Goal: Task Accomplishment & Management: Manage account settings

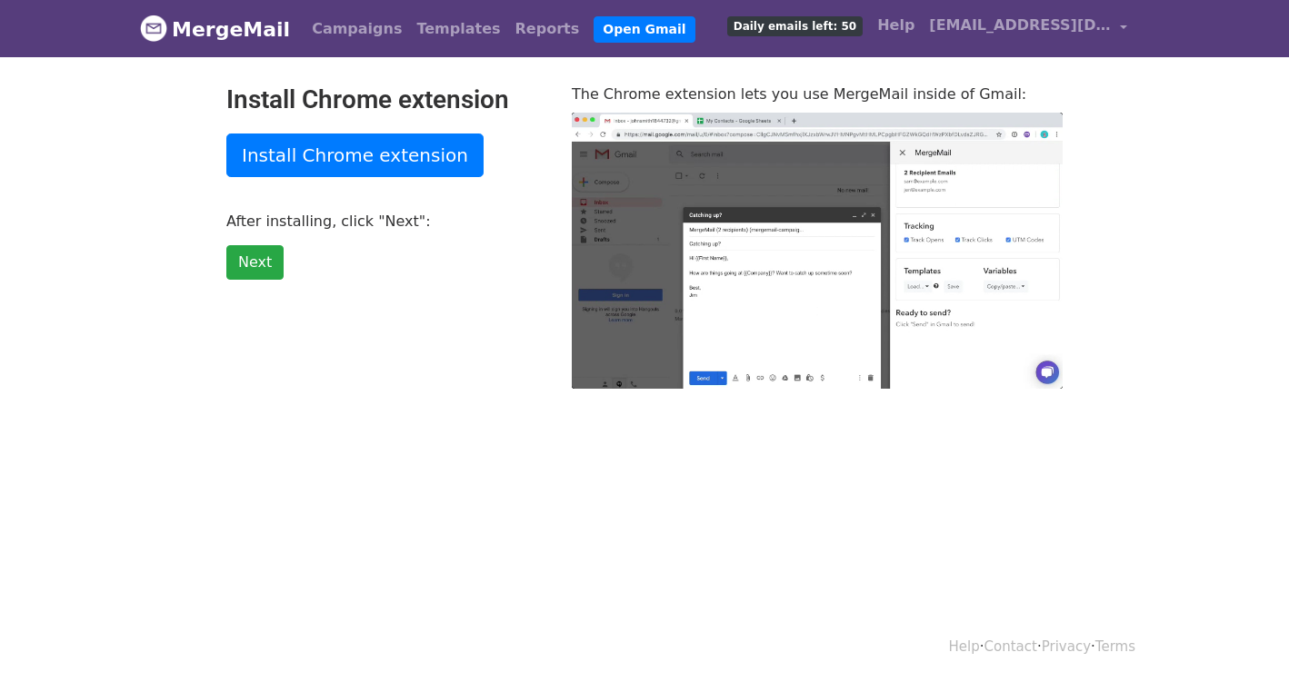
type input "22.79"
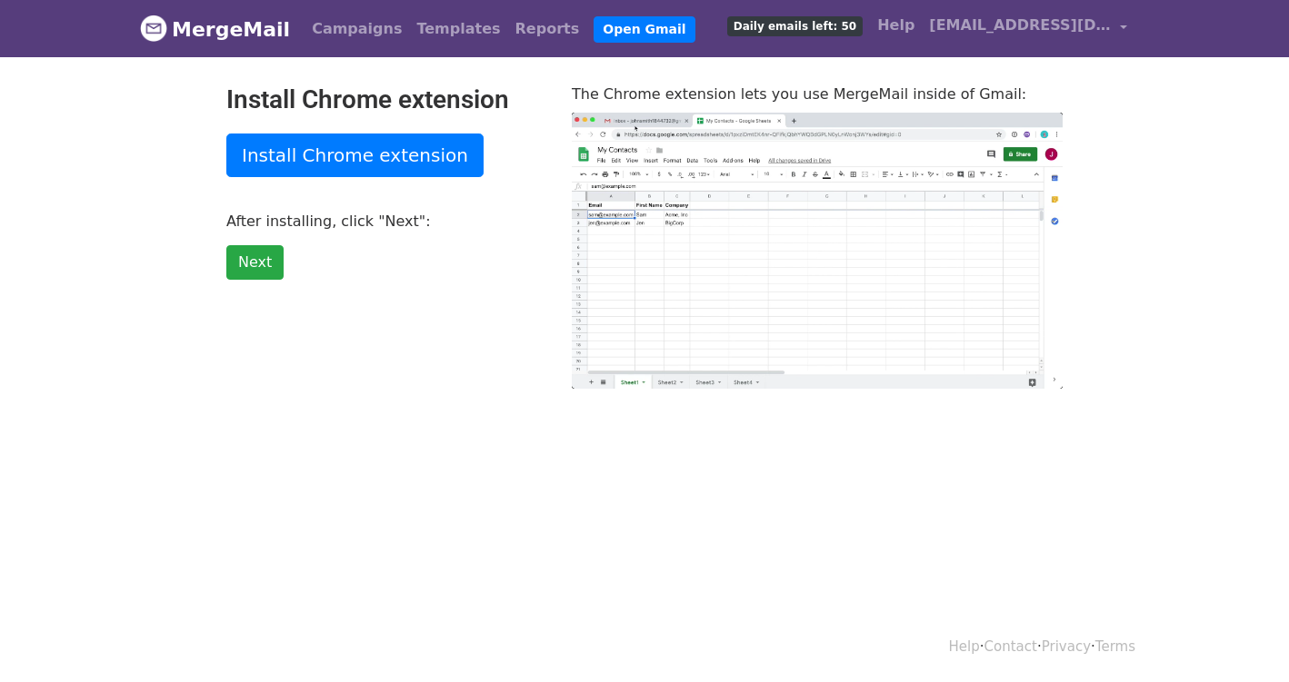
type input "2.63"
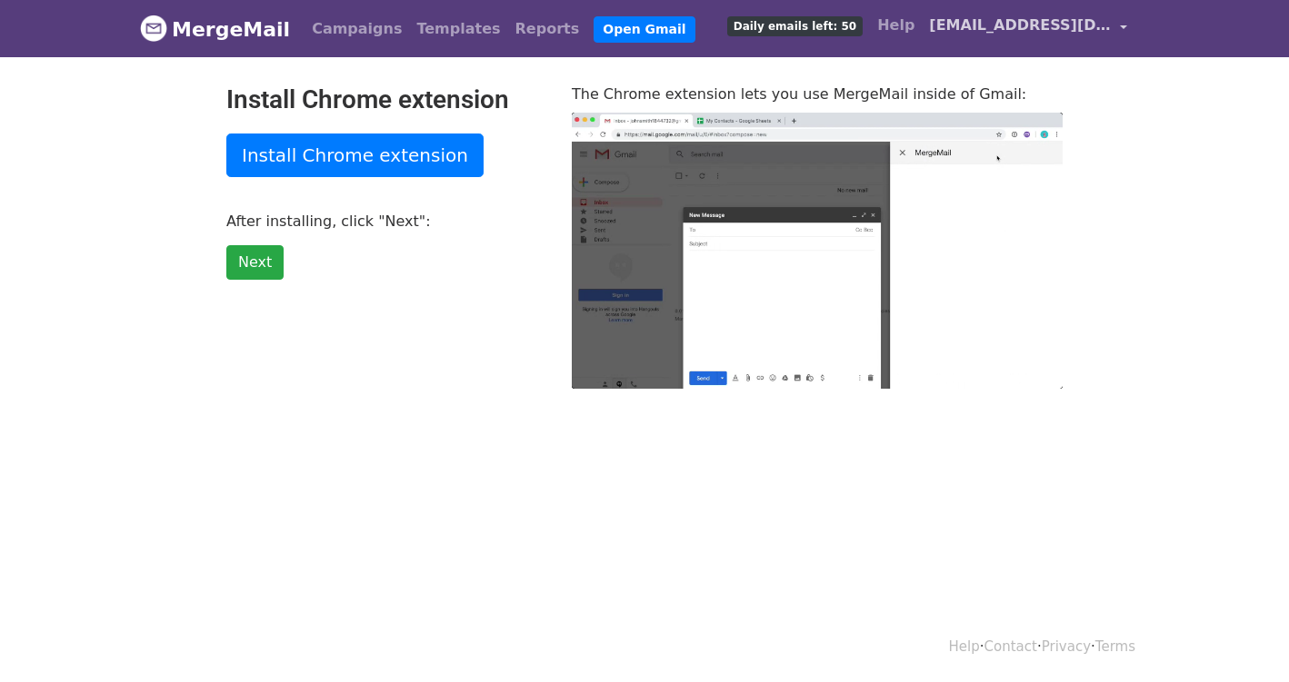
click at [1117, 27] on link "[EMAIL_ADDRESS][DOMAIN_NAME]" at bounding box center [1027, 28] width 213 height 43
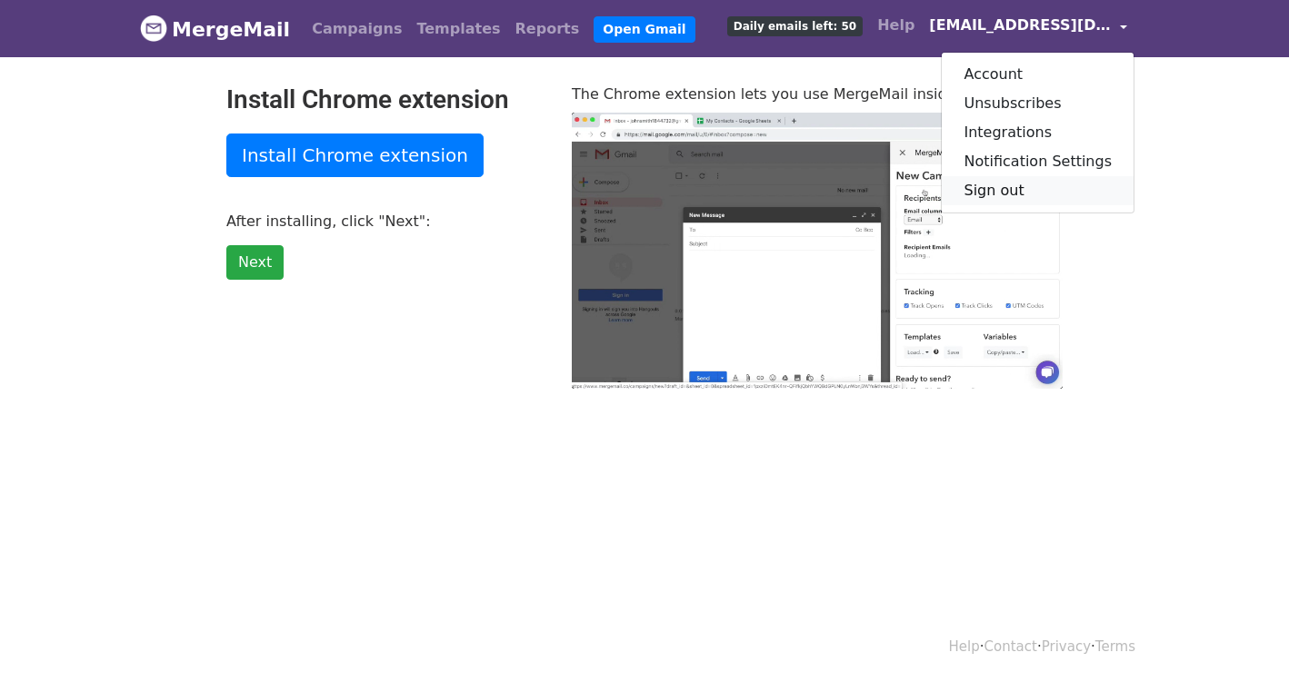
click at [1039, 189] on link "Sign out" at bounding box center [1037, 190] width 192 height 29
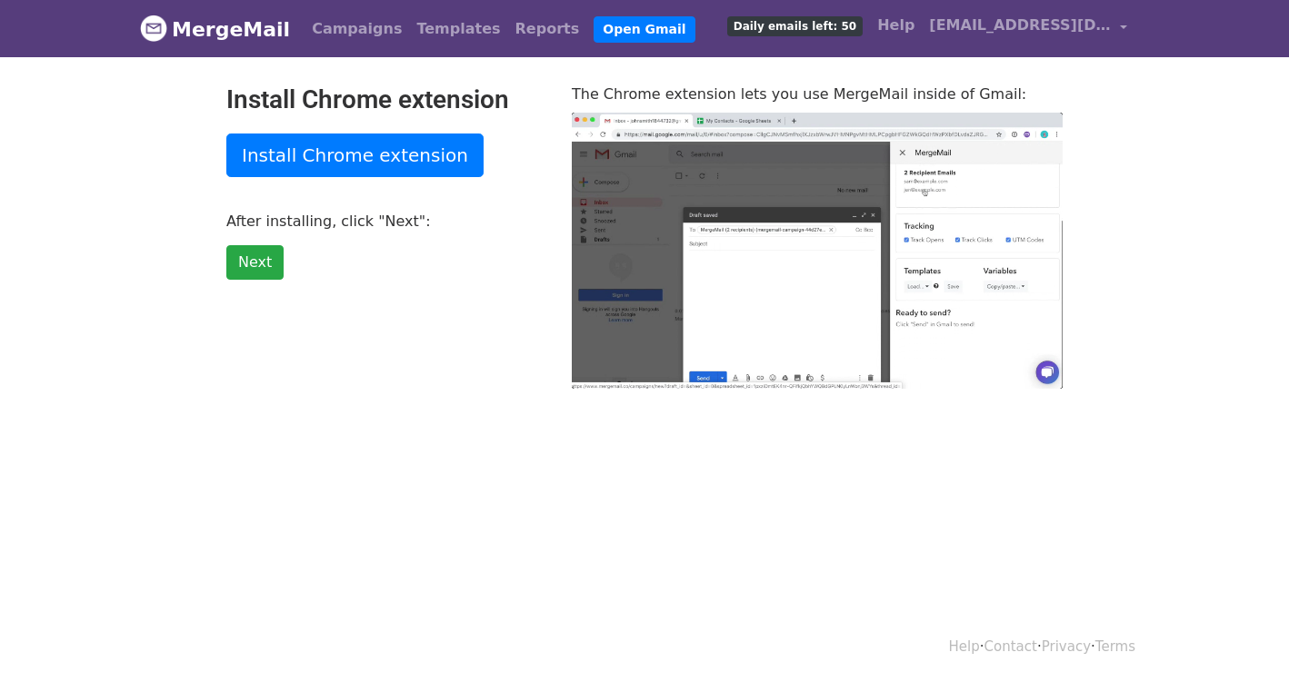
type input "20.13"
